Goal: Ask a question

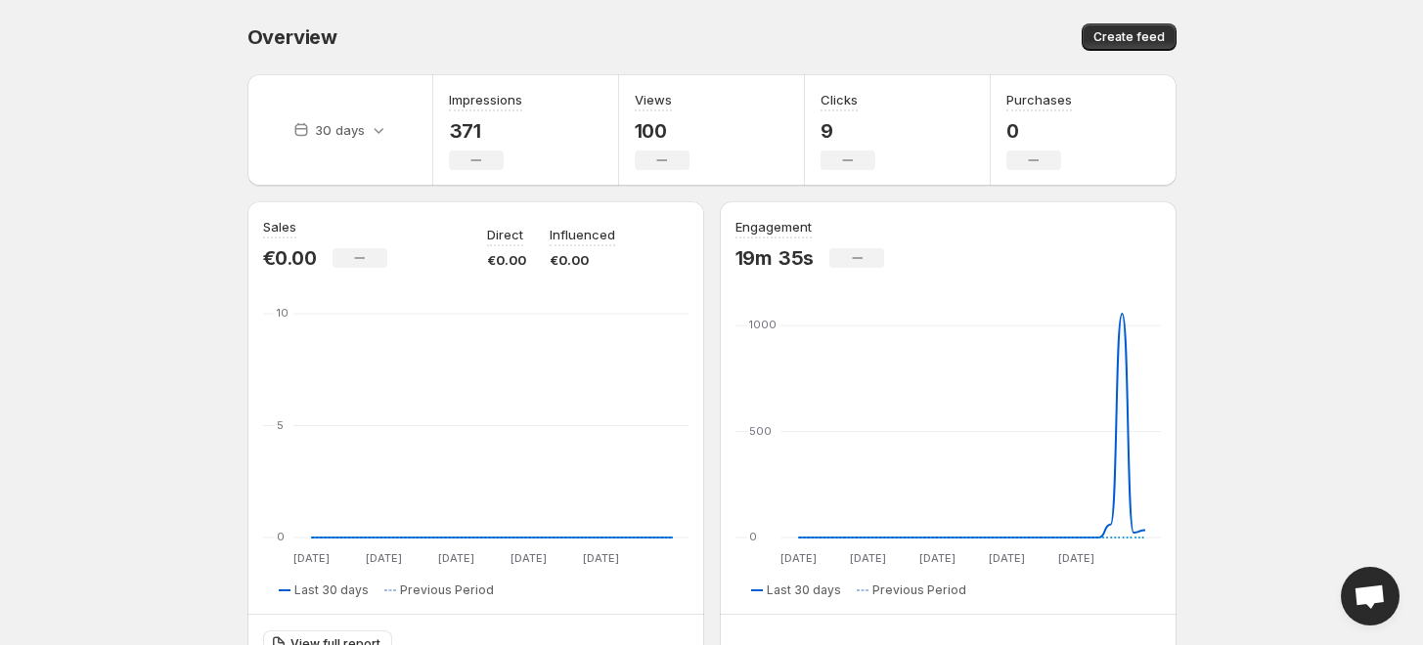
click at [1373, 610] on span "Open chat" at bounding box center [1369, 598] width 32 height 27
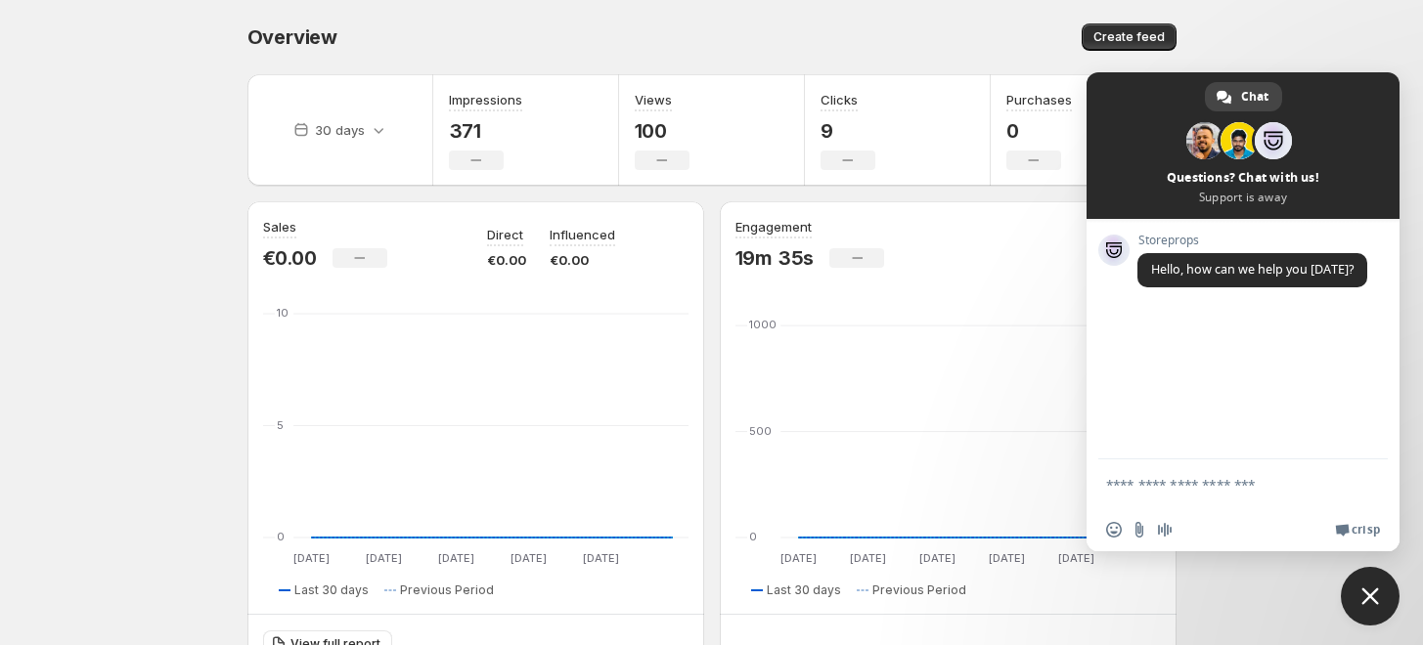
click at [1253, 195] on span at bounding box center [1242, 145] width 313 height 147
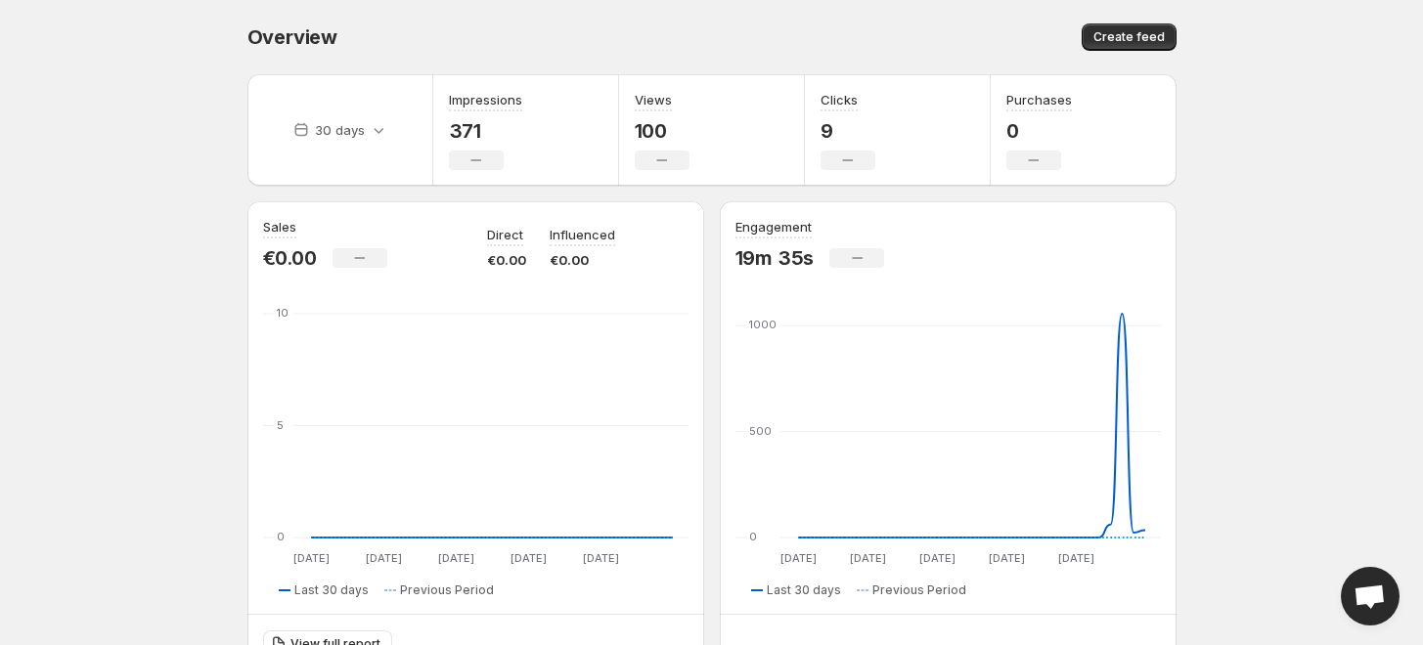
click at [1368, 608] on span "Open chat" at bounding box center [1369, 598] width 32 height 27
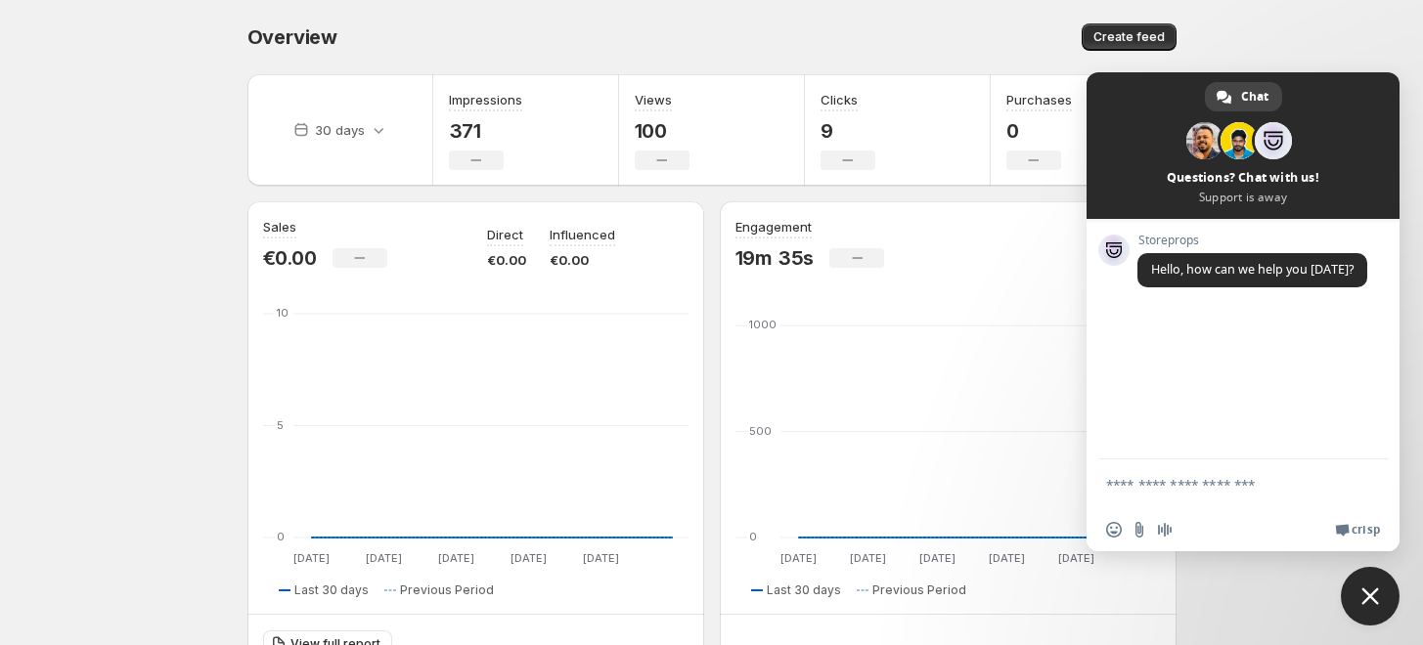
click at [1360, 535] on span "Crisp" at bounding box center [1365, 530] width 28 height 16
click at [1147, 479] on textarea "Compose your message..." at bounding box center [1223, 484] width 235 height 49
click at [1229, 84] on link "Chat" at bounding box center [1243, 96] width 77 height 29
click at [1229, 98] on span at bounding box center [1223, 97] width 15 height 15
click at [1236, 103] on link "Chat" at bounding box center [1243, 96] width 77 height 29
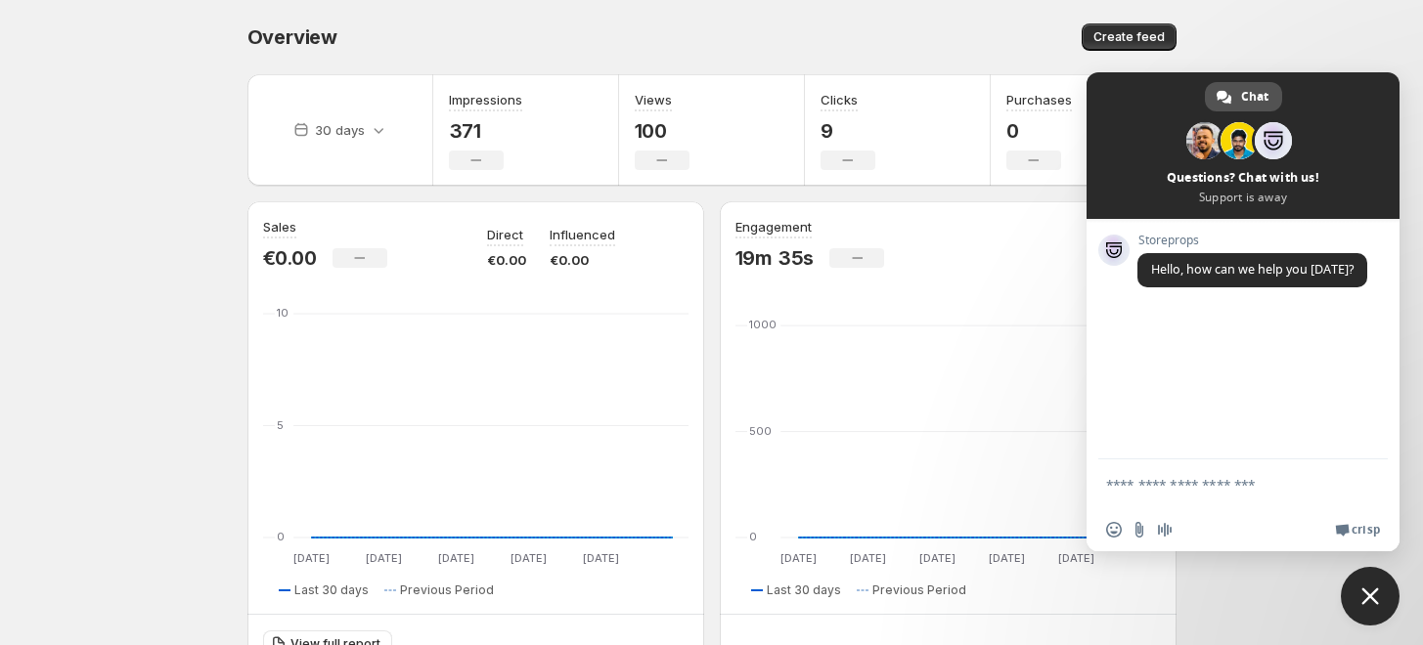
click at [1236, 103] on link "Chat" at bounding box center [1243, 96] width 77 height 29
paste textarea "**********"
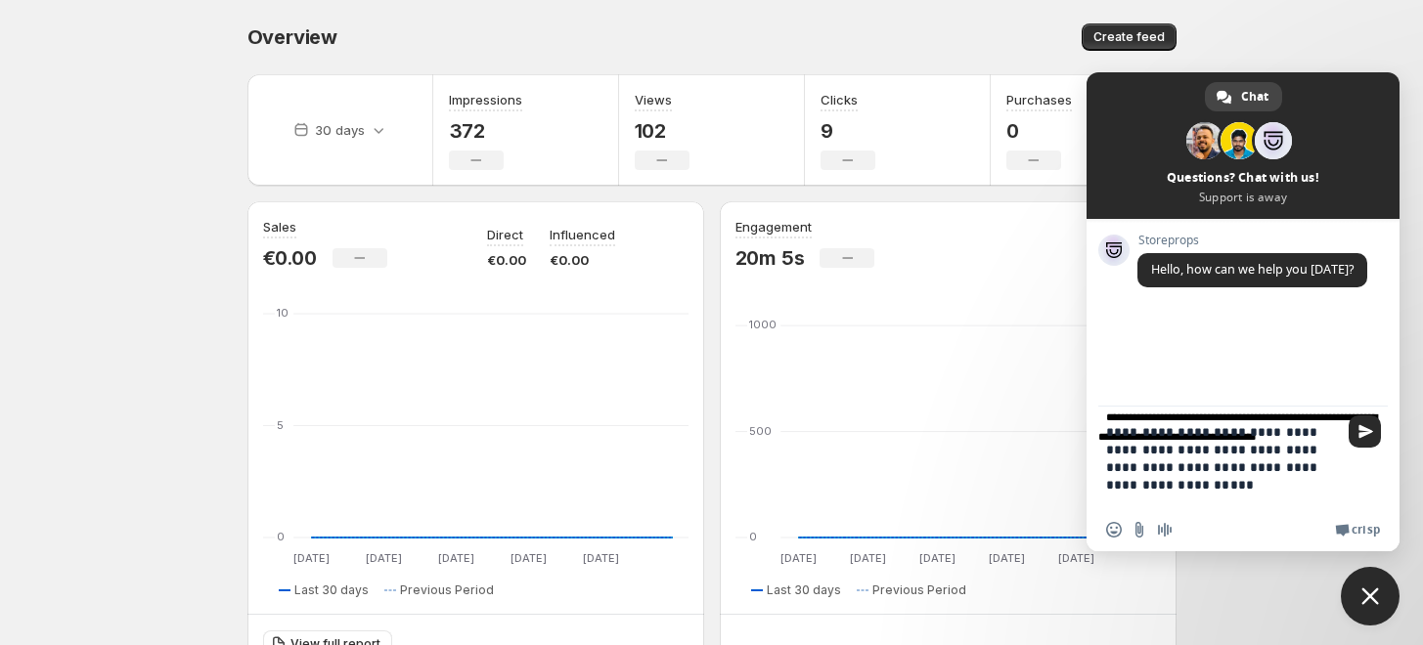
scroll to position [5, 0]
type textarea "**********"
click at [1361, 433] on span "Send" at bounding box center [1365, 431] width 15 height 15
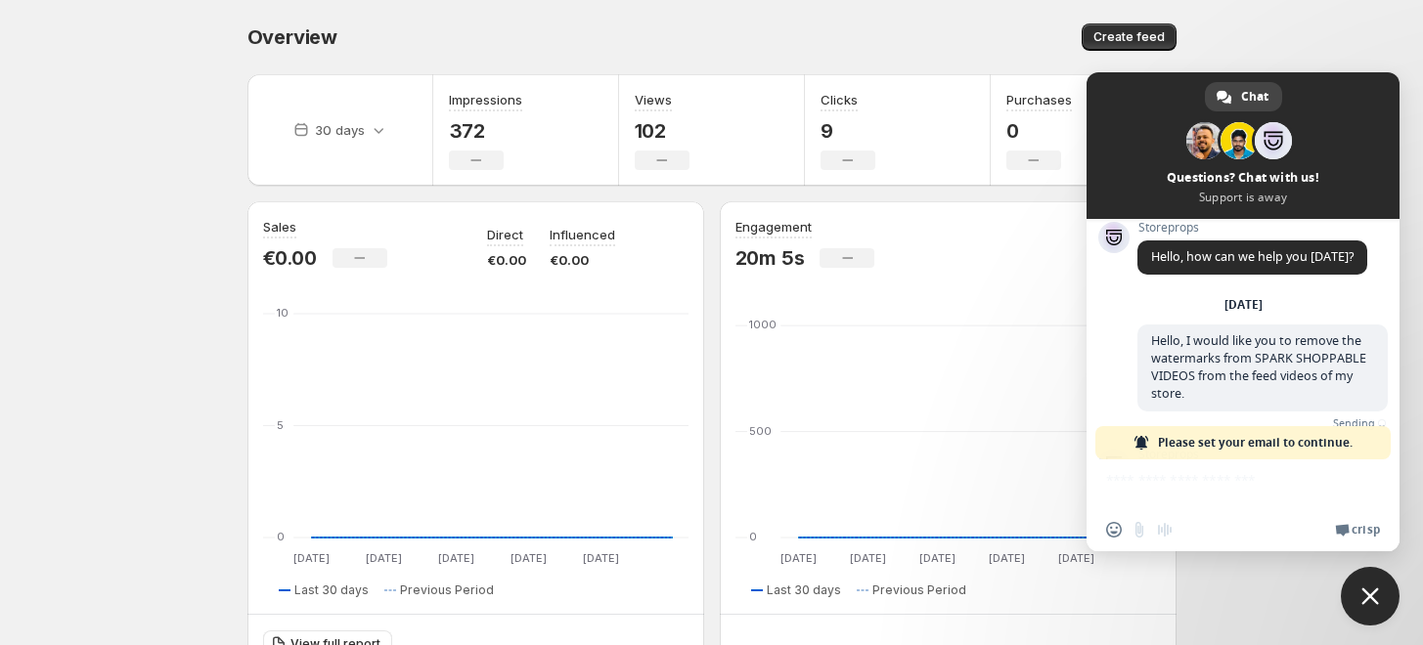
scroll to position [149, 0]
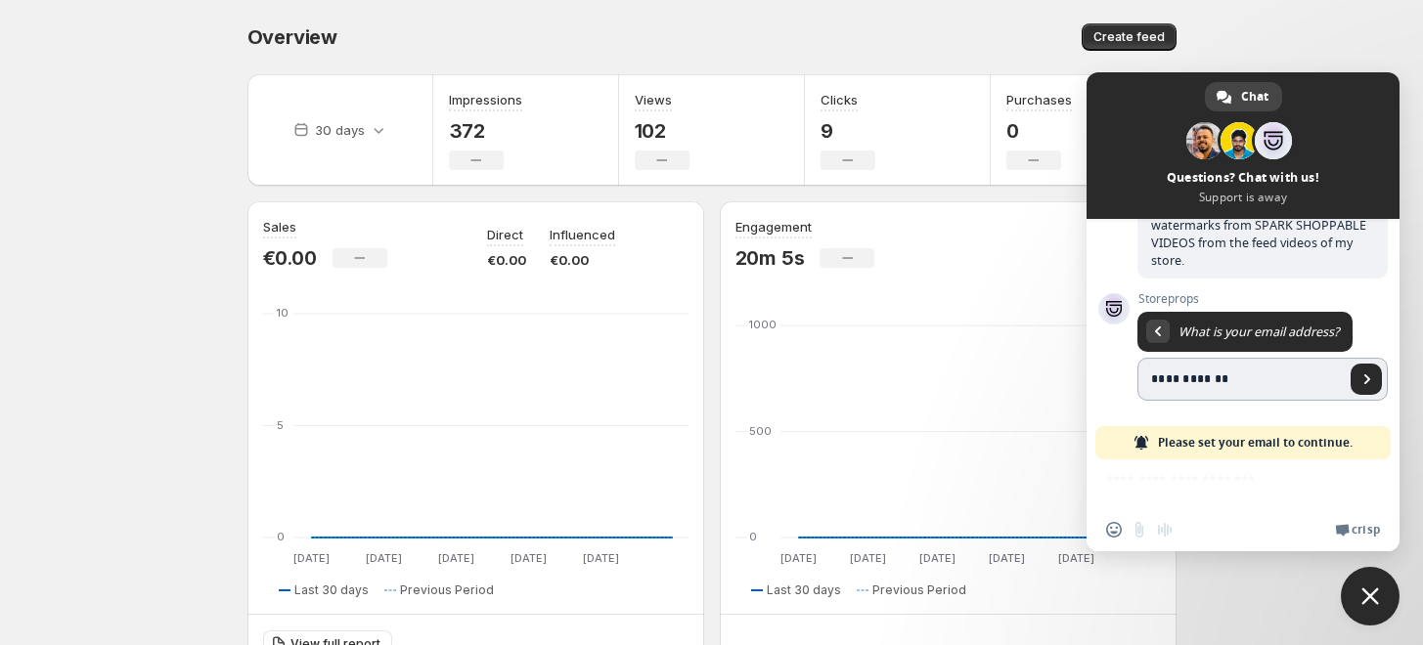
type input "**********"
click at [1362, 383] on span "Send" at bounding box center [1367, 379] width 10 height 10
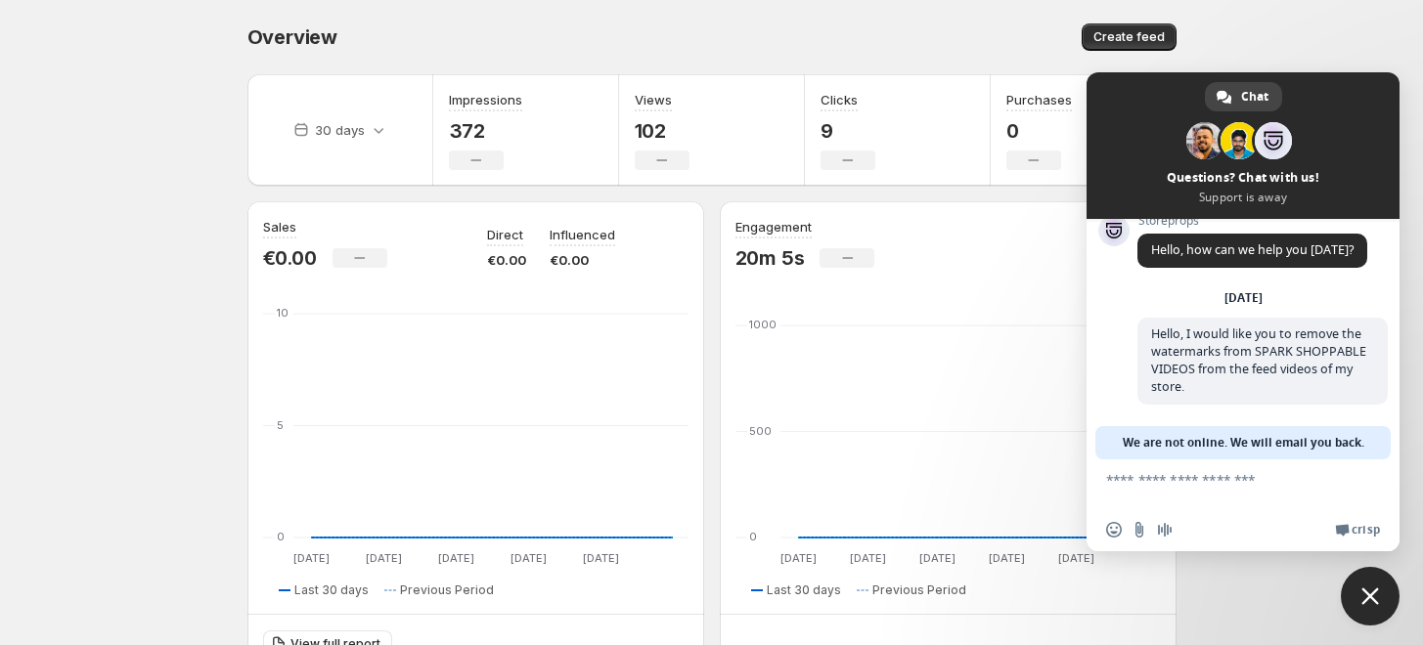
scroll to position [23, 0]
